Goal: Information Seeking & Learning: Learn about a topic

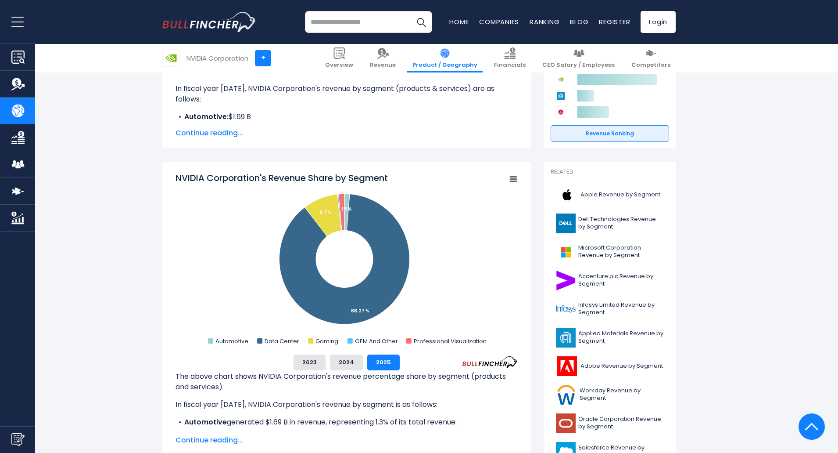
scroll to position [143, 0]
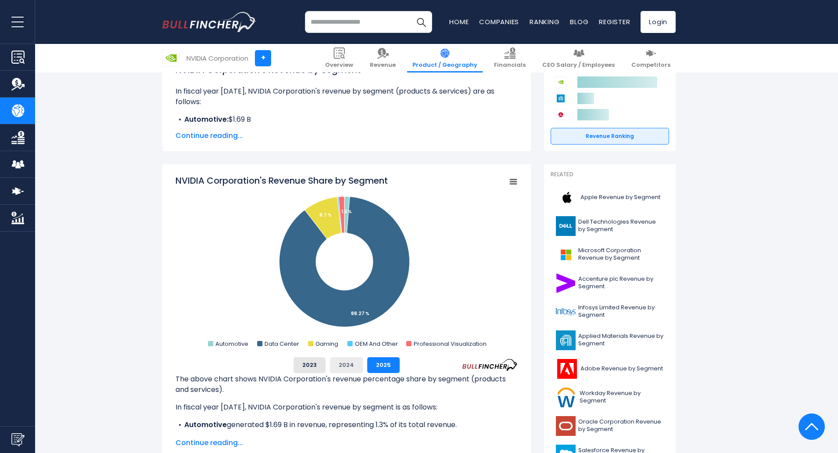
click at [348, 364] on button "2024" at bounding box center [346, 365] width 33 height 16
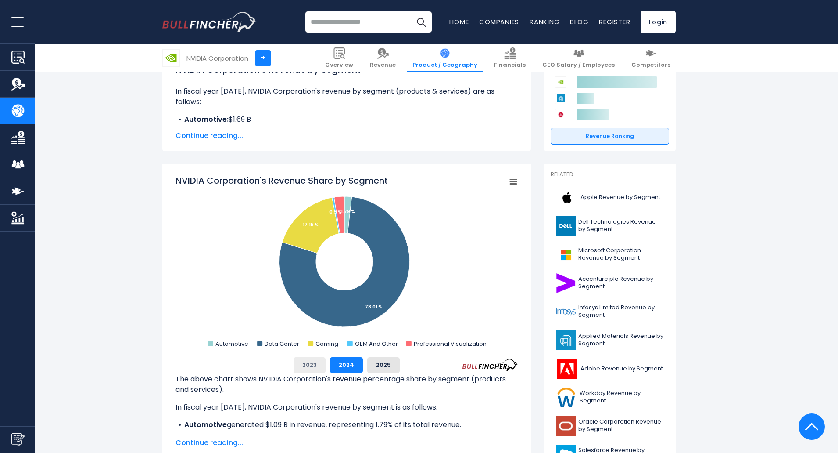
click at [316, 368] on button "2023" at bounding box center [310, 365] width 32 height 16
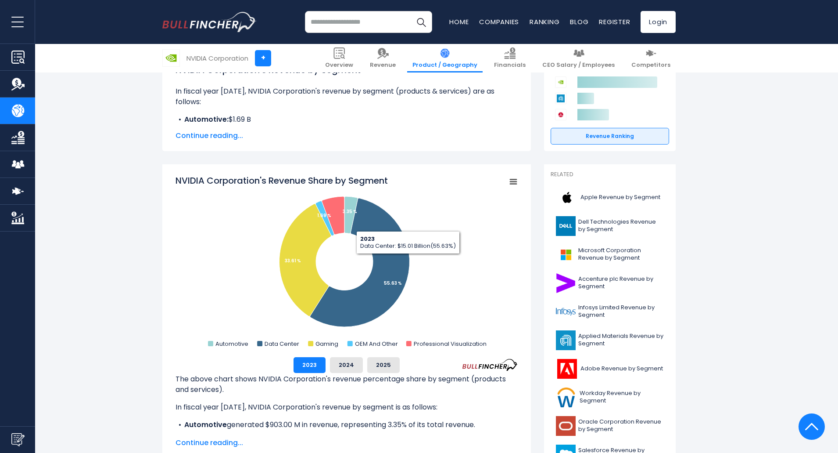
click at [512, 181] on icon "NVIDIA Corporation's Revenue Share by Segment" at bounding box center [513, 182] width 6 height 4
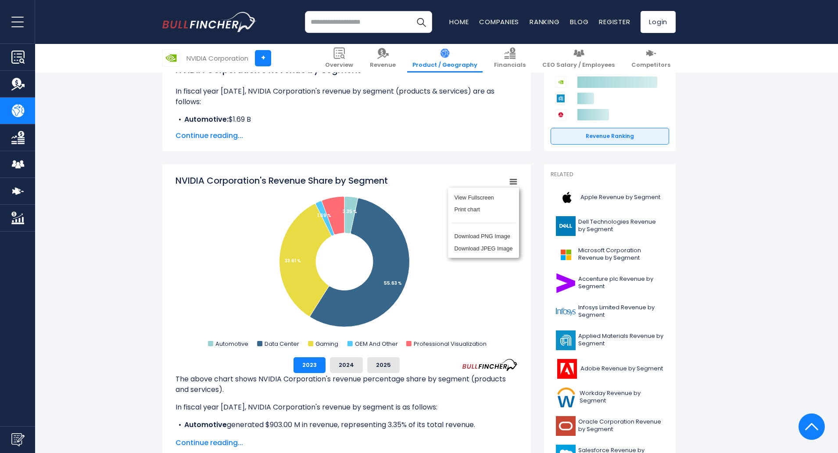
click at [466, 302] on rect "NVIDIA Corporation's Revenue Share by Segment" at bounding box center [347, 262] width 342 height 176
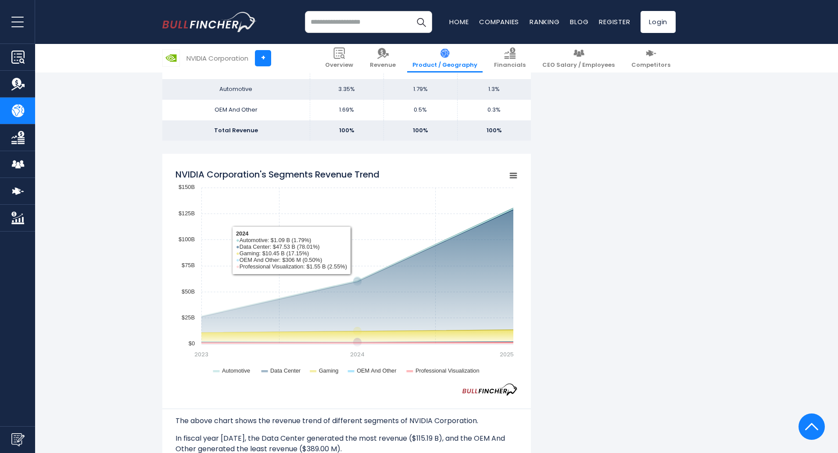
scroll to position [714, 0]
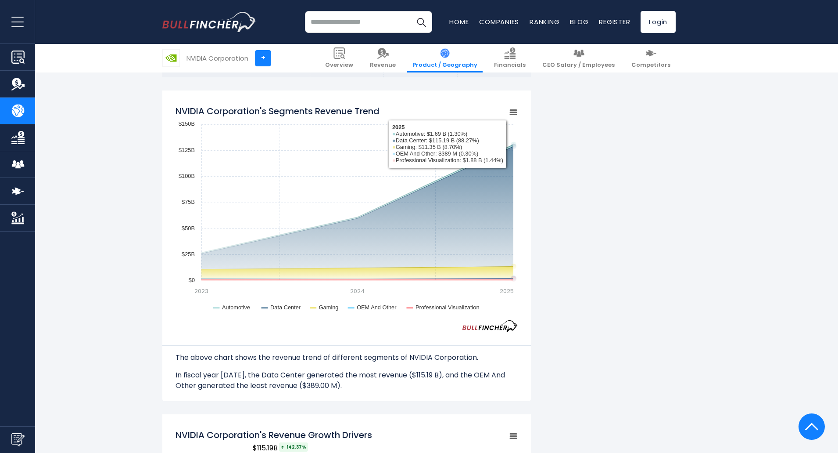
click at [513, 120] on rect "NVIDIA Corporation's Segments Revenue Trend" at bounding box center [347, 210] width 342 height 219
click at [513, 115] on icon "NVIDIA Corporation's Segments Revenue Trend" at bounding box center [513, 112] width 6 height 4
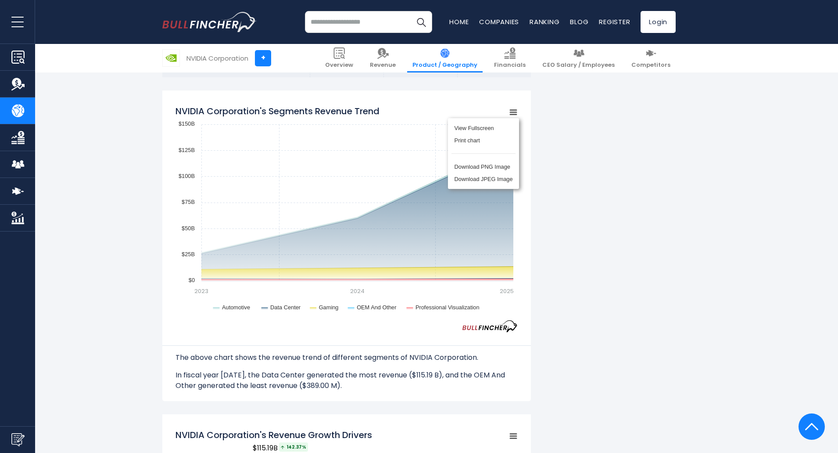
click at [564, 188] on div "NVIDIA Corporation's Revenue by Segment In fiscal year 2025, NVIDIA Corporation…" at bounding box center [419, 393] width 514 height 1821
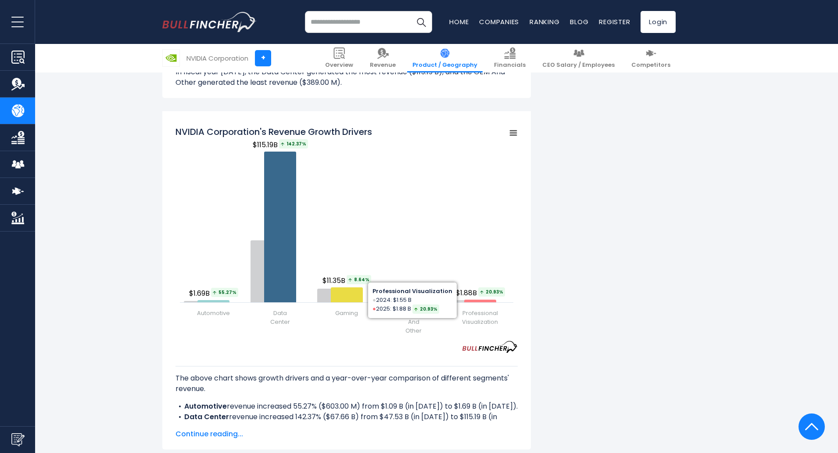
scroll to position [1021, 0]
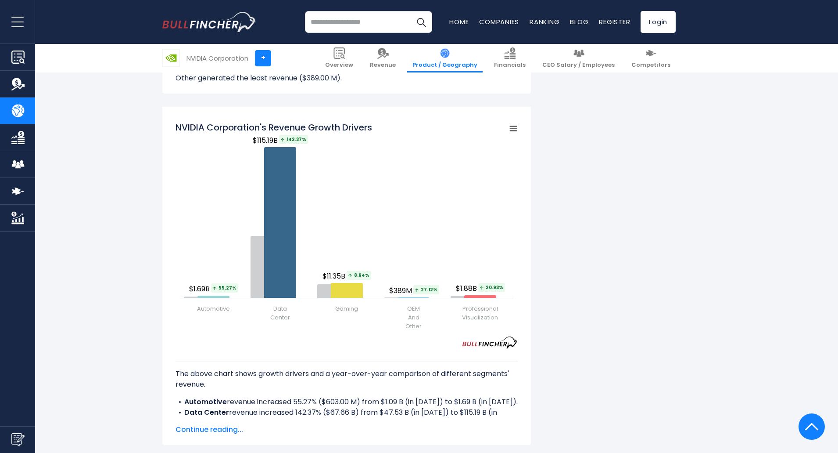
click at [596, 217] on div "NVIDIA Corporation's Revenue by Segment In fiscal year 2025, NVIDIA Corporation…" at bounding box center [419, 85] width 514 height 1821
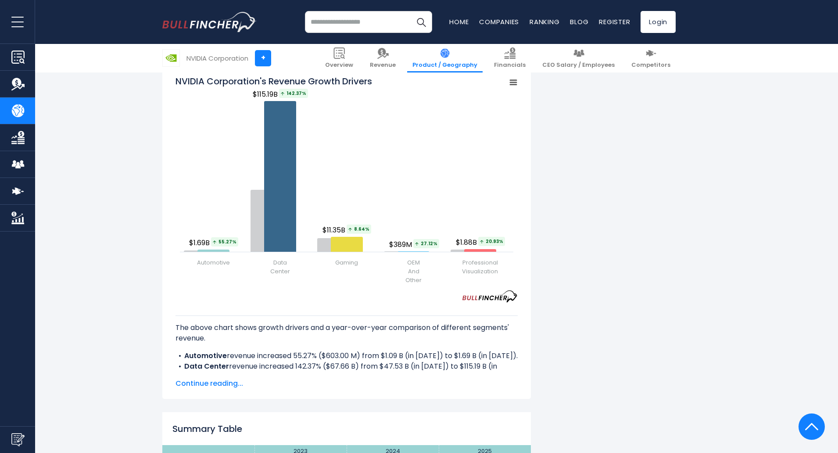
scroll to position [1065, 0]
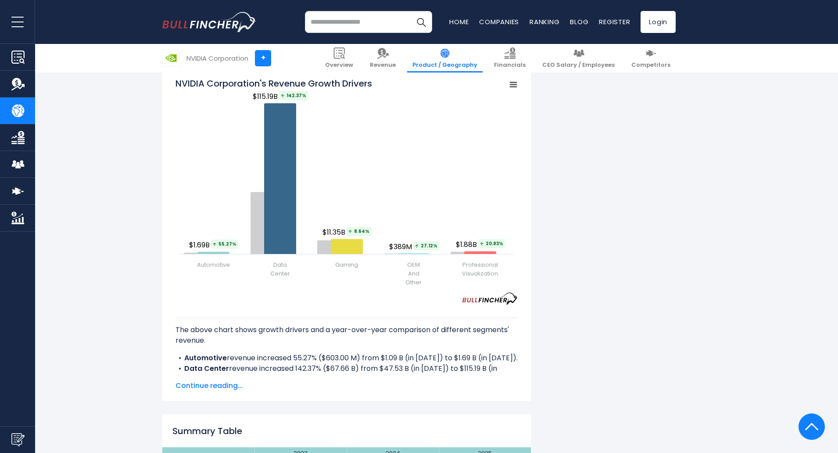
click at [189, 390] on span "Continue reading..." at bounding box center [347, 385] width 342 height 11
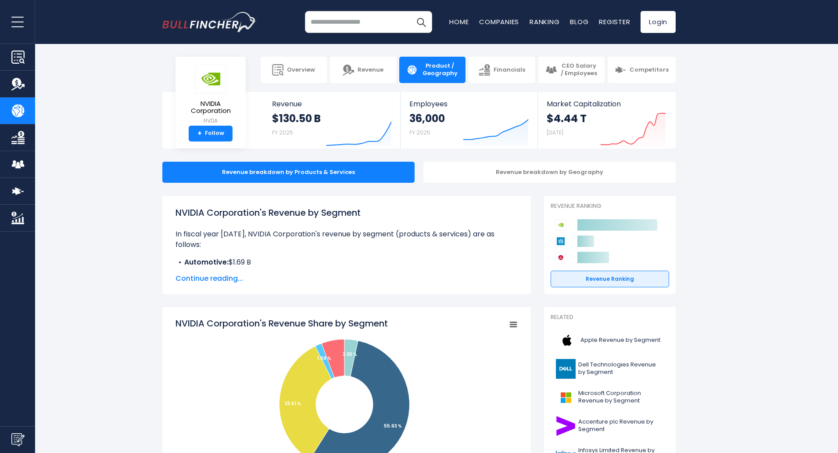
scroll to position [0, 0]
click at [528, 176] on div "Revenue breakdown by Geography" at bounding box center [550, 172] width 252 height 21
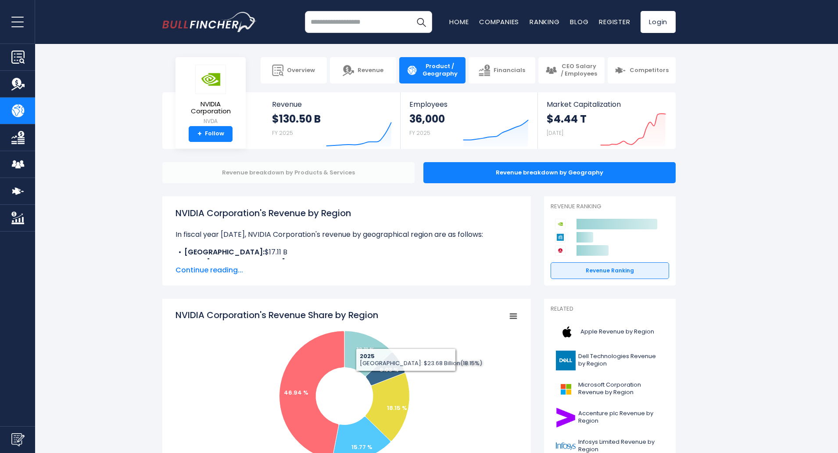
click at [311, 173] on div "Revenue breakdown by Products & Services" at bounding box center [288, 172] width 252 height 21
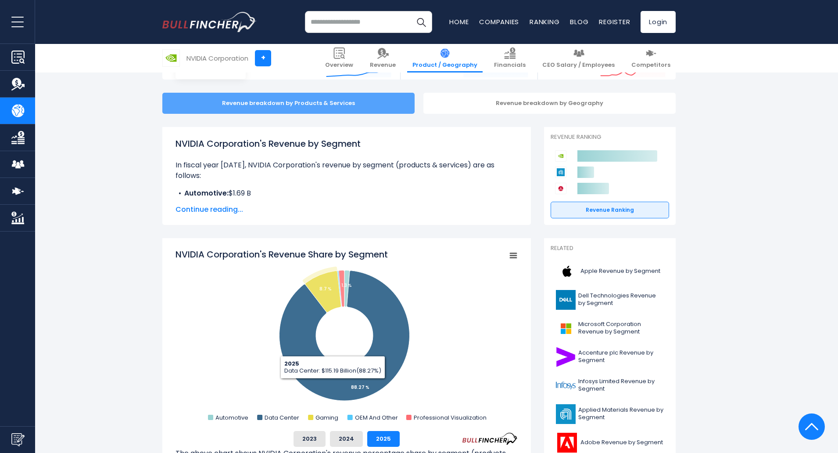
scroll to position [55, 0]
